Goal: Transaction & Acquisition: Purchase product/service

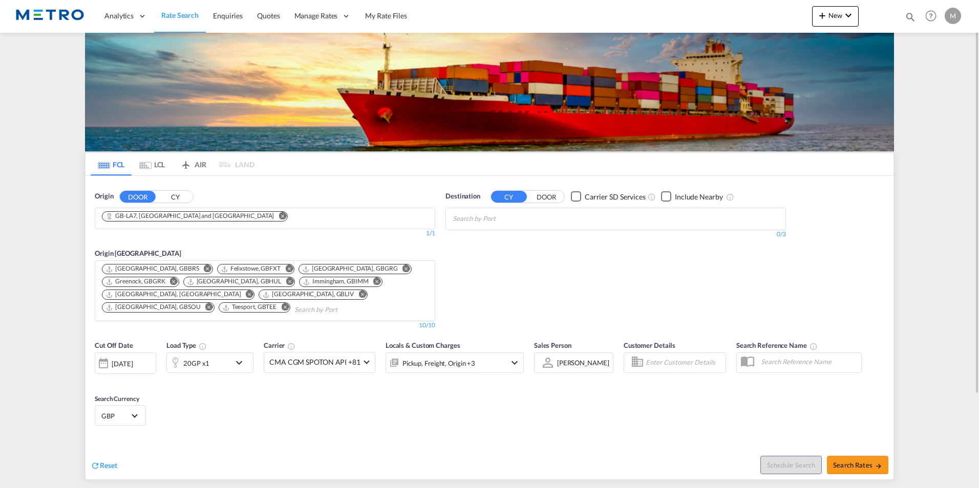
click at [73, 14] on img at bounding box center [49, 16] width 69 height 23
click at [152, 14] on div "Analytics" at bounding box center [125, 15] width 57 height 33
click at [177, 15] on span "Rate Search" at bounding box center [179, 15] width 37 height 9
click at [186, 17] on span "Rate Search" at bounding box center [179, 15] width 37 height 9
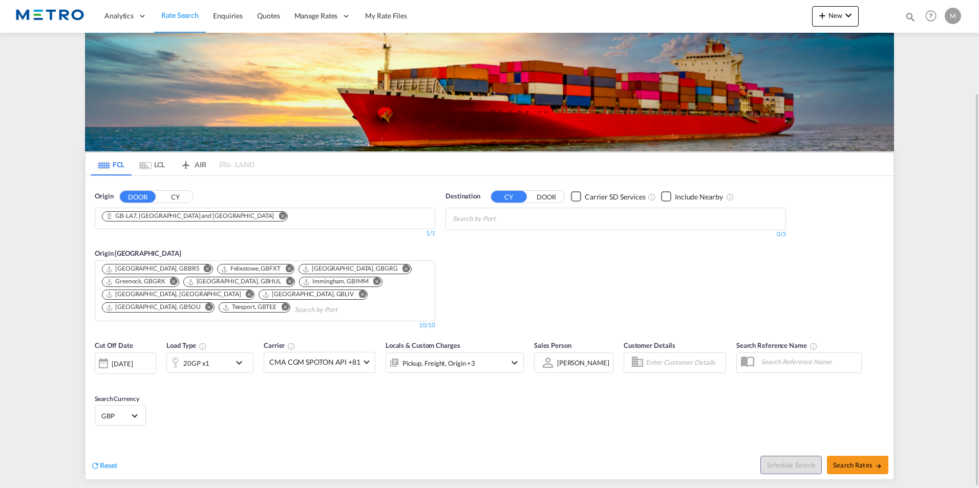
scroll to position [116, 0]
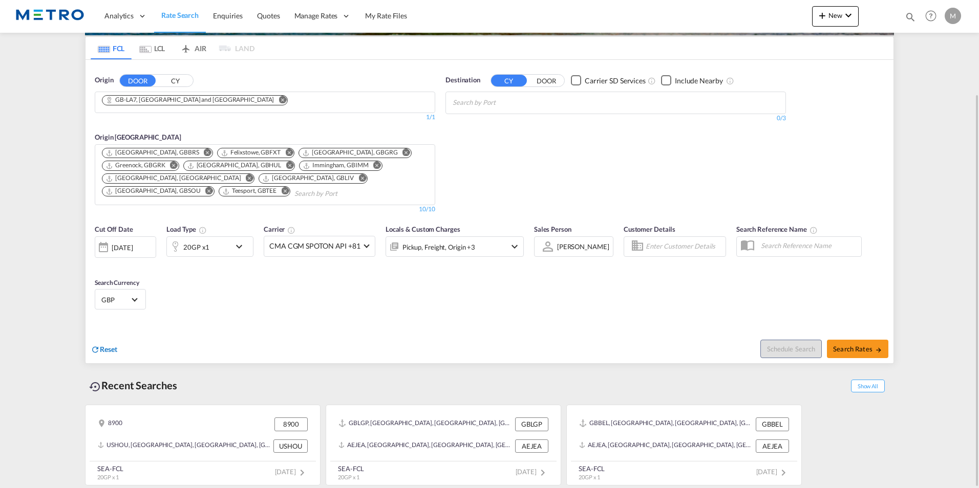
click at [110, 355] on div "Reset" at bounding box center [104, 350] width 27 height 11
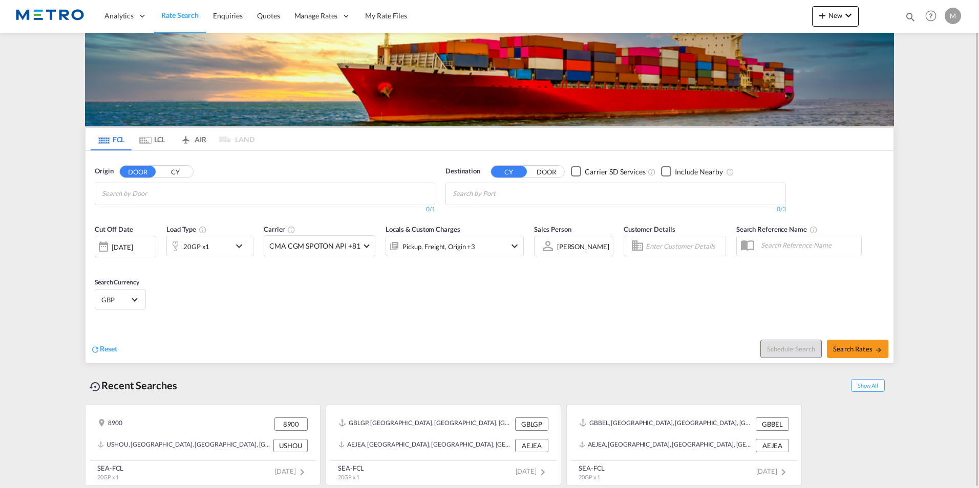
click at [174, 14] on span "Rate Search" at bounding box center [179, 15] width 37 height 9
click at [183, 191] on body "Analytics Reports Dashboard Rate Search Enquiries Quotes" at bounding box center [489, 244] width 979 height 488
type input "cb23"
click at [164, 214] on div "[GEOGRAPHIC_DATA] [GEOGRAPHIC_DATA]-[GEOGRAPHIC_DATA]" at bounding box center [181, 217] width 195 height 31
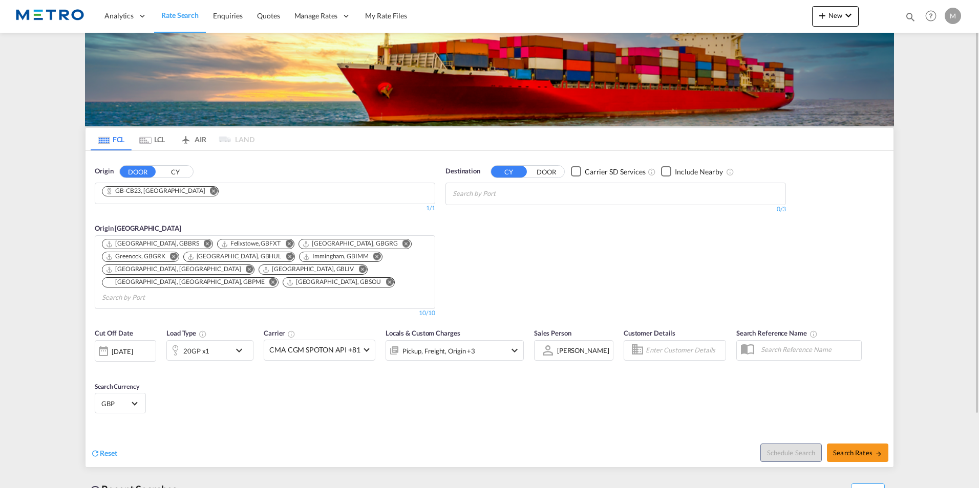
click at [487, 196] on input "Chips input." at bounding box center [501, 194] width 97 height 16
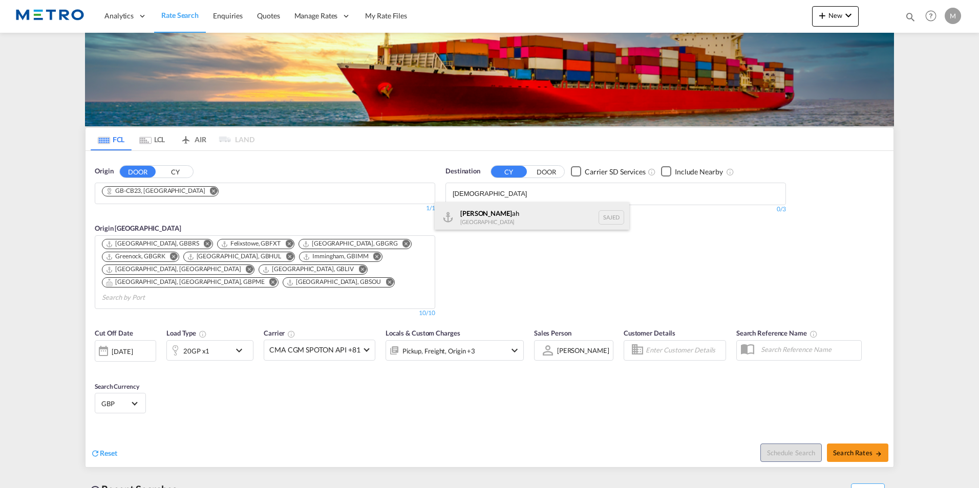
type input "[DEMOGRAPHIC_DATA]"
click at [518, 213] on div "[DEMOGRAPHIC_DATA] ah [GEOGRAPHIC_DATA] SAJED" at bounding box center [532, 217] width 195 height 31
click at [242, 345] on md-icon "icon-chevron-down" at bounding box center [241, 351] width 17 height 12
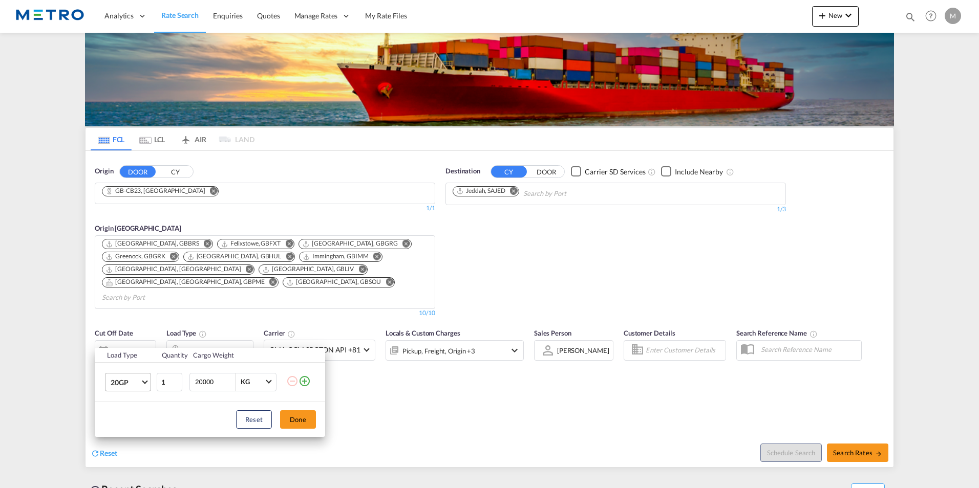
click at [133, 383] on span "20GP" at bounding box center [126, 383] width 30 height 10
click at [138, 416] on md-option "40HC" at bounding box center [137, 414] width 70 height 25
click at [294, 420] on button "Done" at bounding box center [298, 420] width 36 height 18
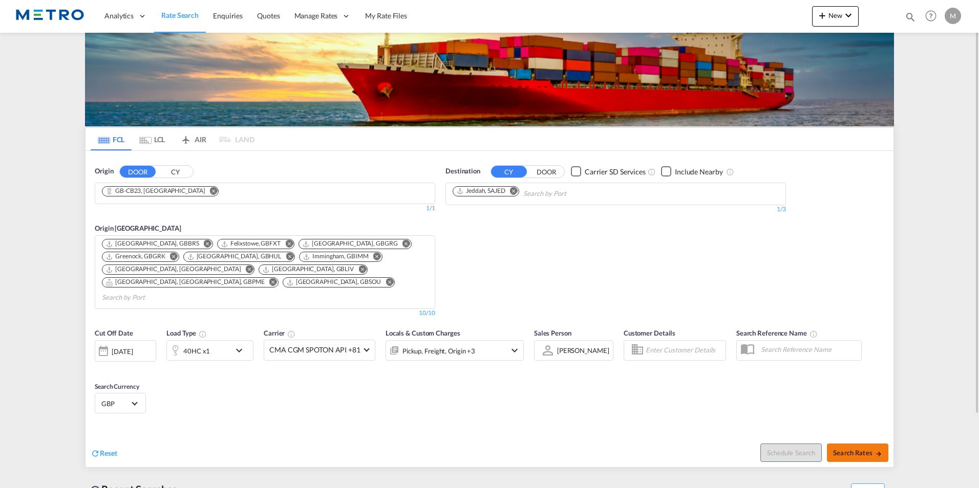
click at [878, 451] on md-icon "icon-arrow-right" at bounding box center [878, 454] width 7 height 7
type input "CB23 to SAJED / [DATE]"
